Goal: Transaction & Acquisition: Subscribe to service/newsletter

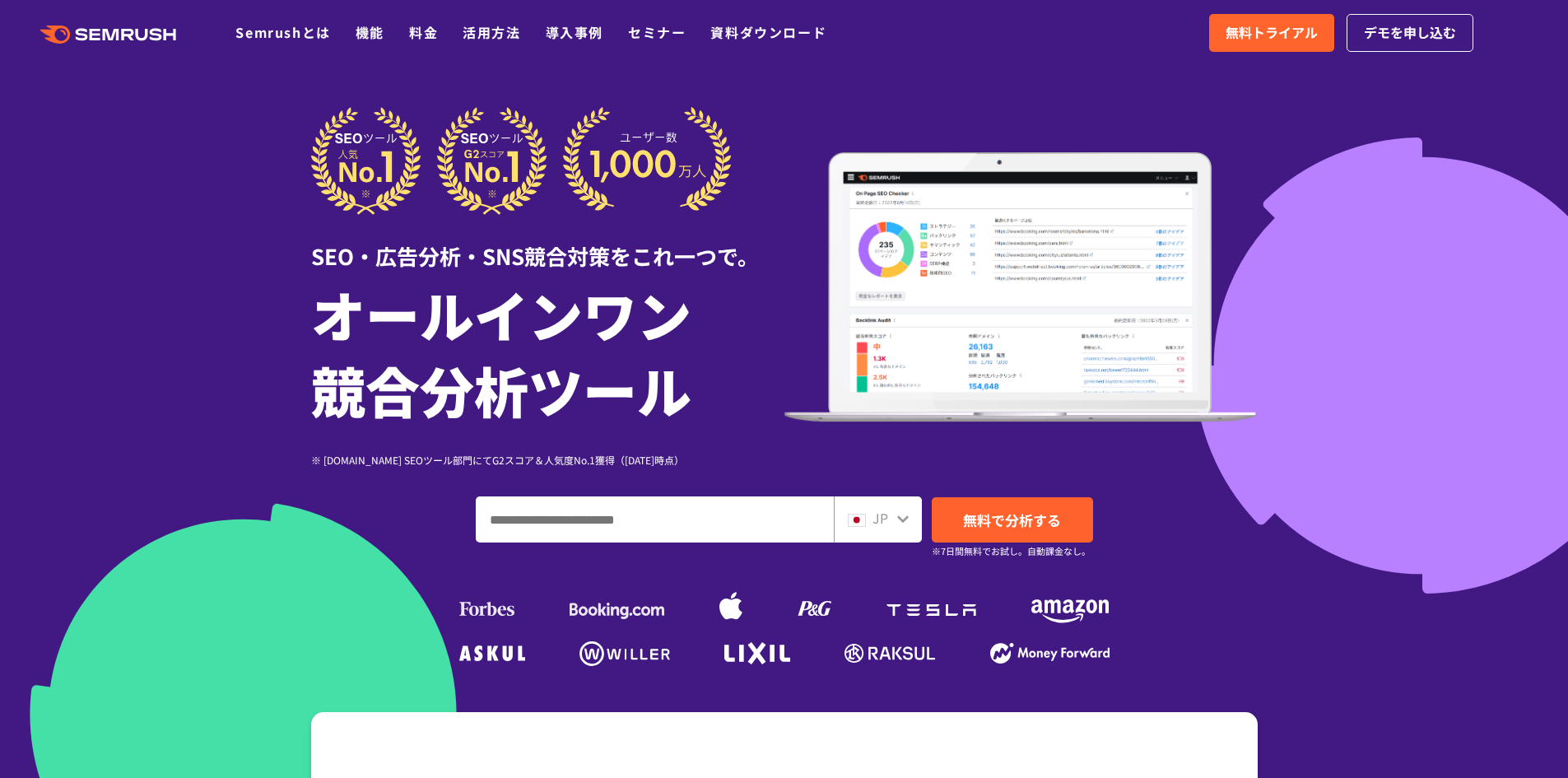
click at [693, 512] on input "ドメイン、キーワードまたはURLを入力してください" at bounding box center [655, 519] width 356 height 45
type input "**********"
click at [910, 524] on div "JP" at bounding box center [877, 519] width 88 height 46
click at [991, 525] on span "無料で分析する" at bounding box center [1012, 519] width 98 height 20
click at [1294, 37] on span "無料トライアル" at bounding box center [1271, 32] width 92 height 21
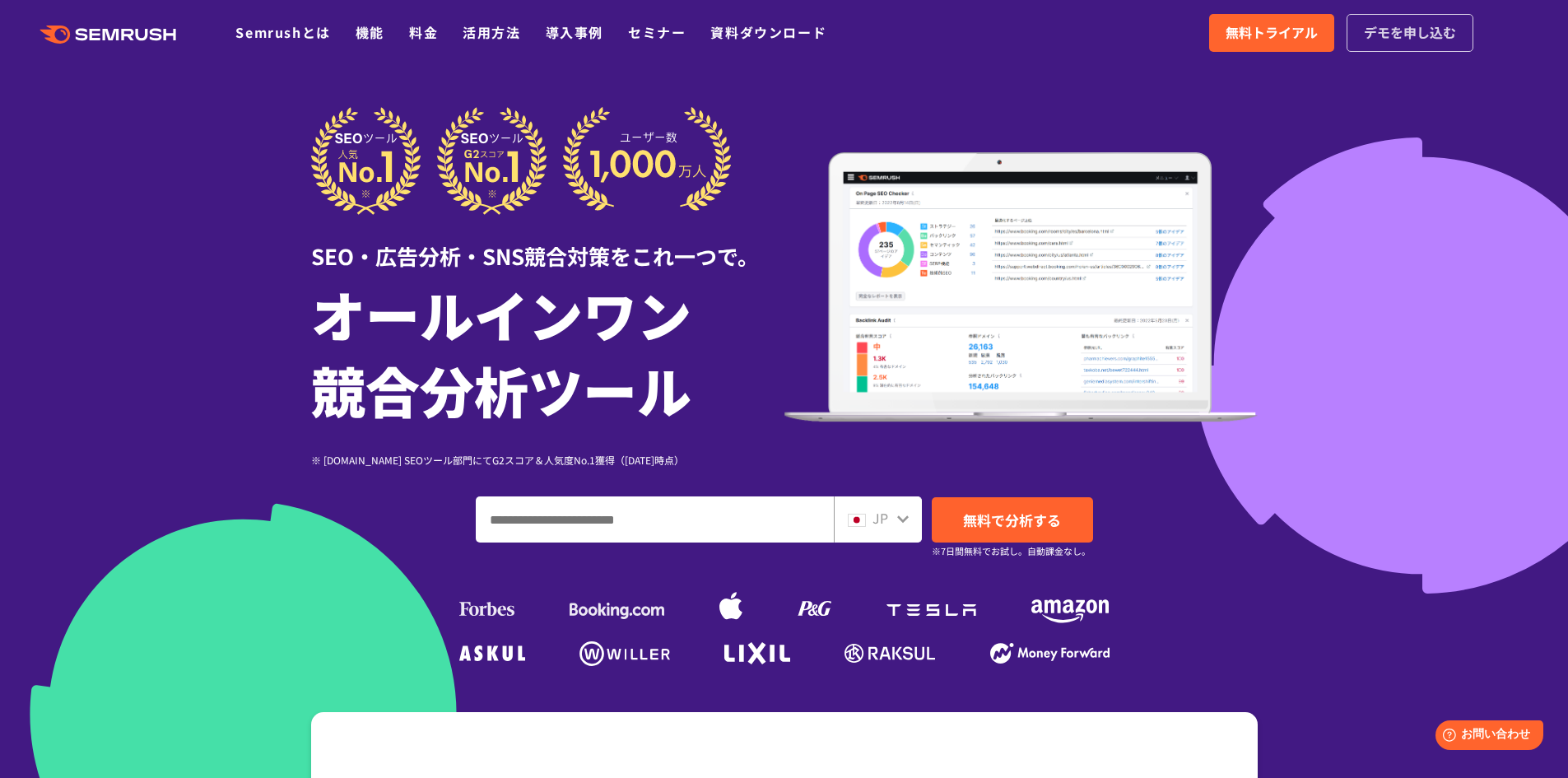
click at [1408, 42] on span "デモを申し込む" at bounding box center [1409, 32] width 92 height 21
